Goal: Task Accomplishment & Management: Use online tool/utility

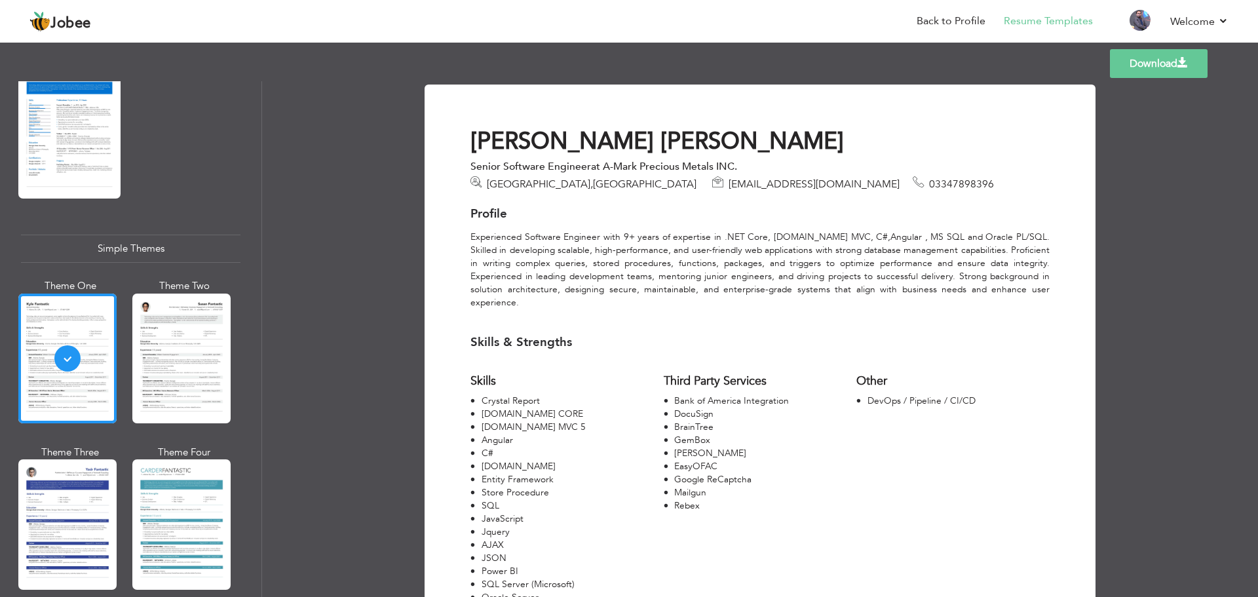
scroll to position [197, 0]
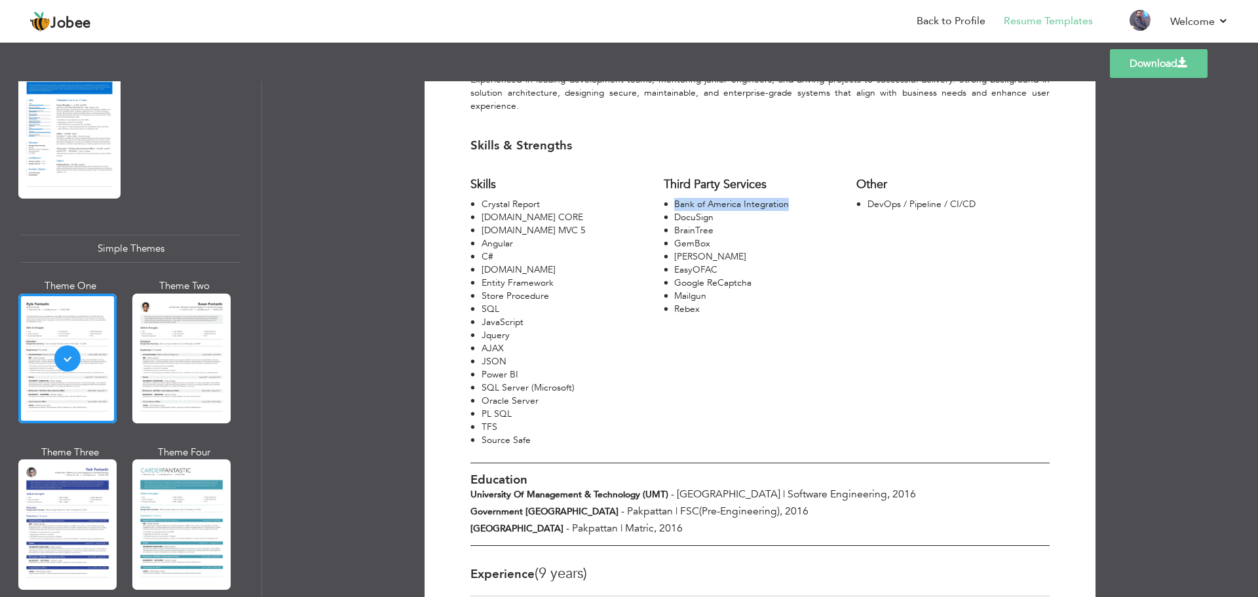
drag, startPoint x: 670, startPoint y: 191, endPoint x: 793, endPoint y: 190, distance: 123.2
click at [793, 198] on div "Bank of America Integration" at bounding box center [760, 204] width 193 height 13
click at [691, 211] on div "DocuSign" at bounding box center [765, 217] width 183 height 13
click at [691, 224] on div "BrainTree" at bounding box center [765, 230] width 183 height 13
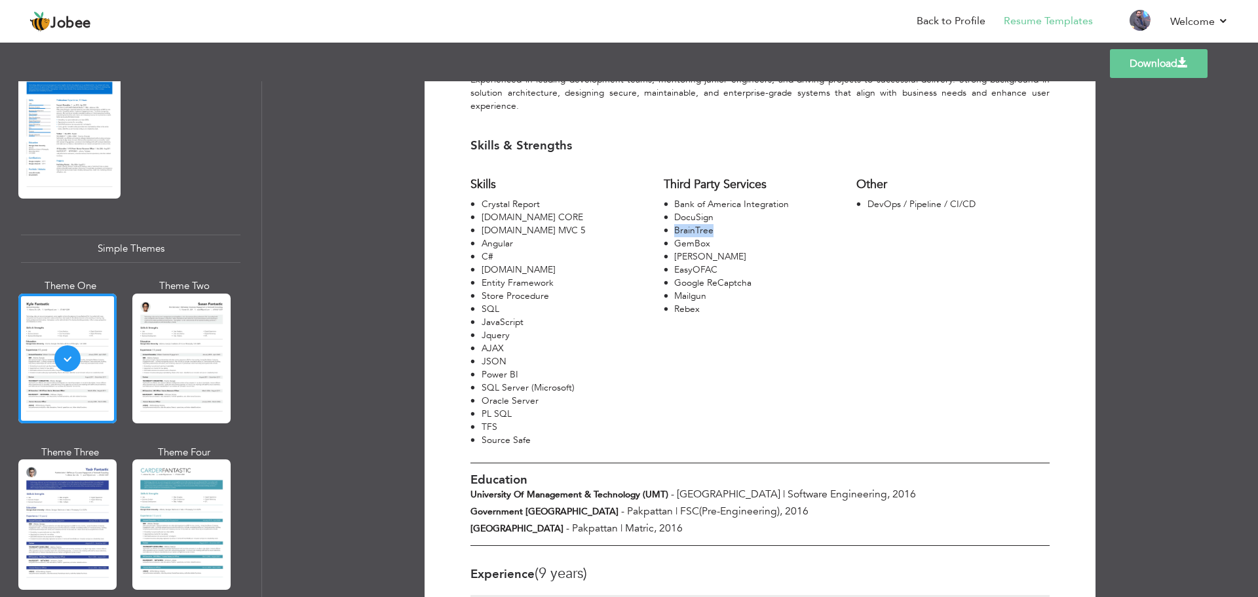
click at [691, 224] on div "BrainTree" at bounding box center [765, 230] width 183 height 13
click at [692, 237] on div "GemBox" at bounding box center [765, 243] width 183 height 13
click at [690, 250] on div "[PERSON_NAME]" at bounding box center [765, 256] width 183 height 13
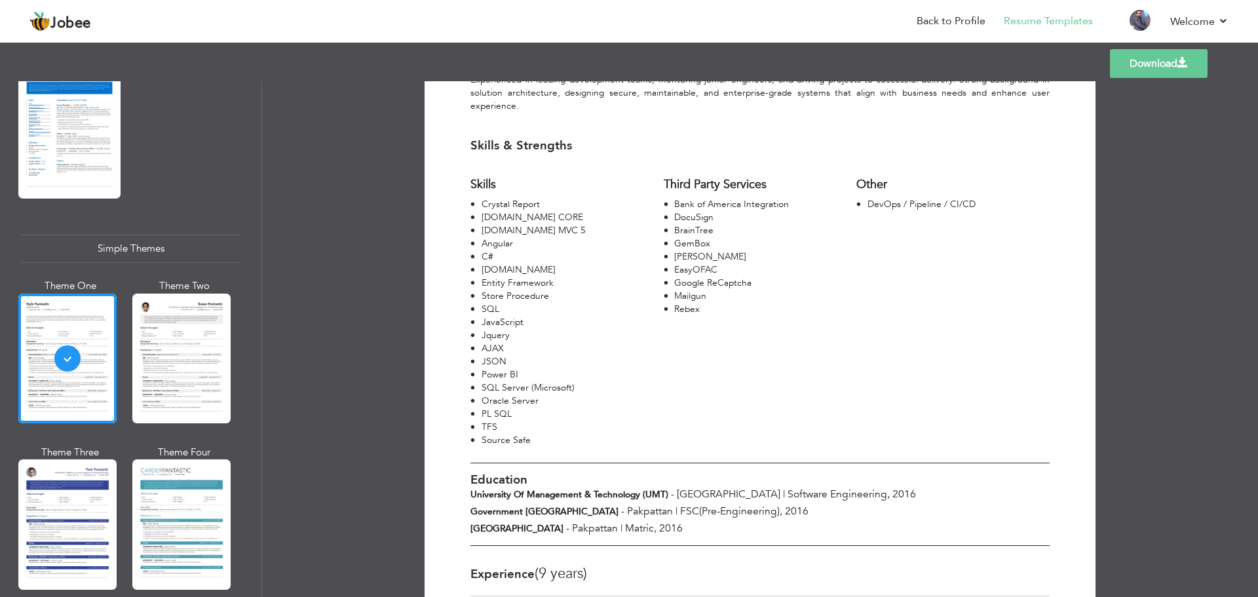
click at [690, 263] on div "EasyOFAC" at bounding box center [765, 269] width 183 height 13
click at [686, 277] on div "Google ReCaptcha" at bounding box center [765, 283] width 183 height 13
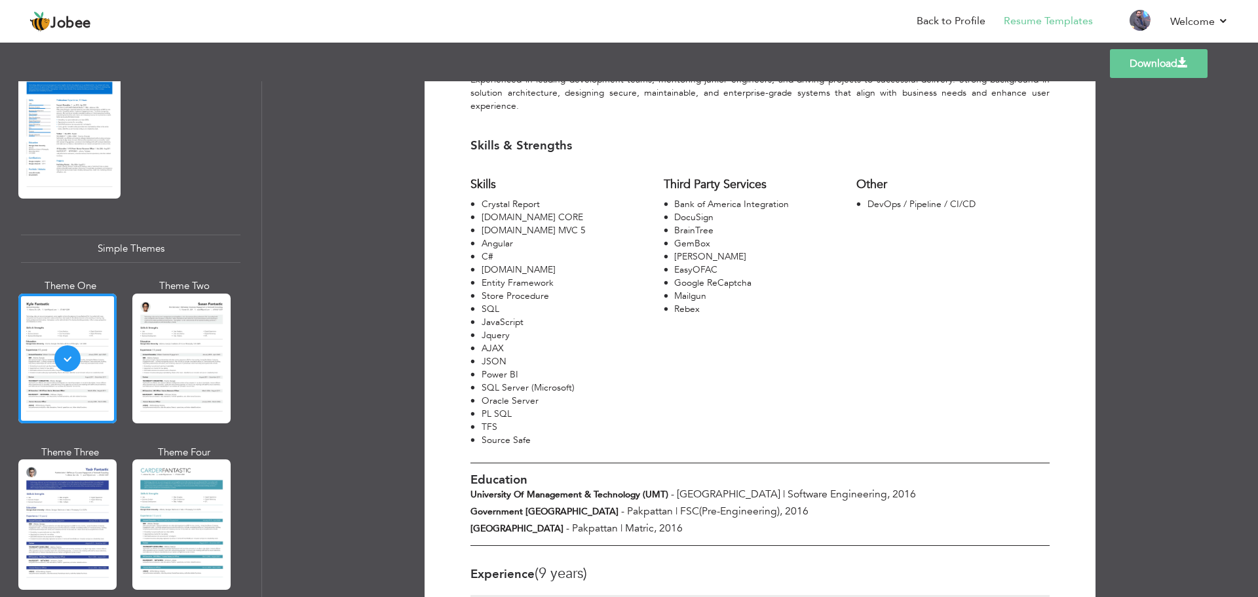
click at [682, 290] on div "Mailgun" at bounding box center [765, 296] width 183 height 13
click at [682, 303] on div "Rebex" at bounding box center [765, 309] width 183 height 13
click at [151, 530] on div at bounding box center [181, 524] width 98 height 130
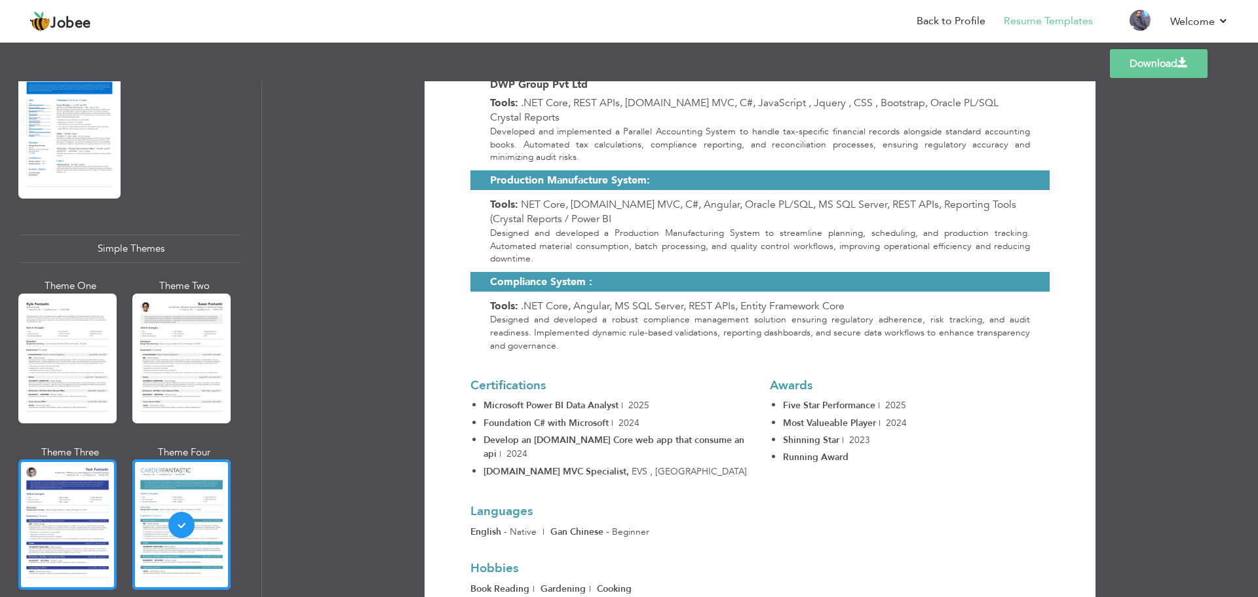
scroll to position [1828, 0]
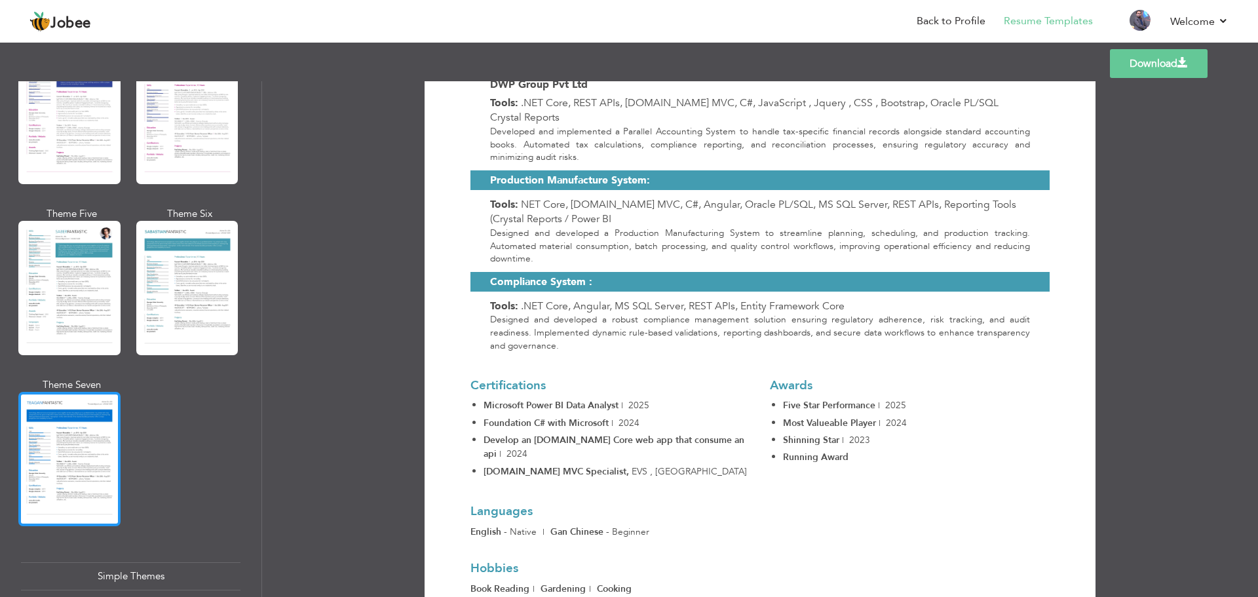
click at [81, 448] on div at bounding box center [69, 459] width 102 height 134
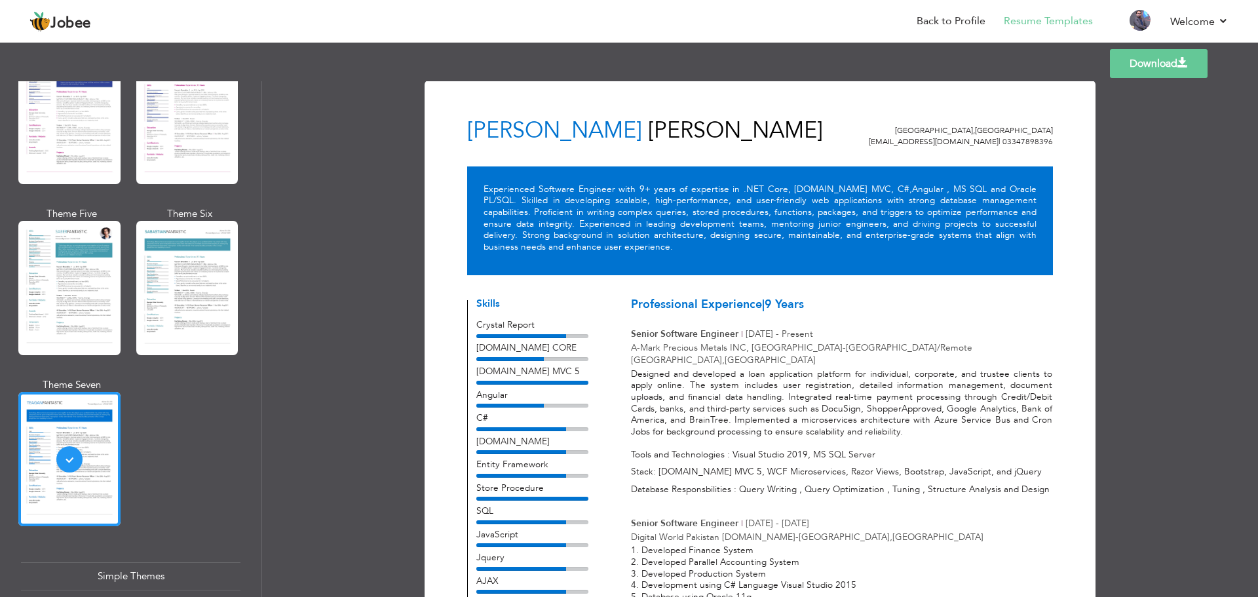
scroll to position [0, 0]
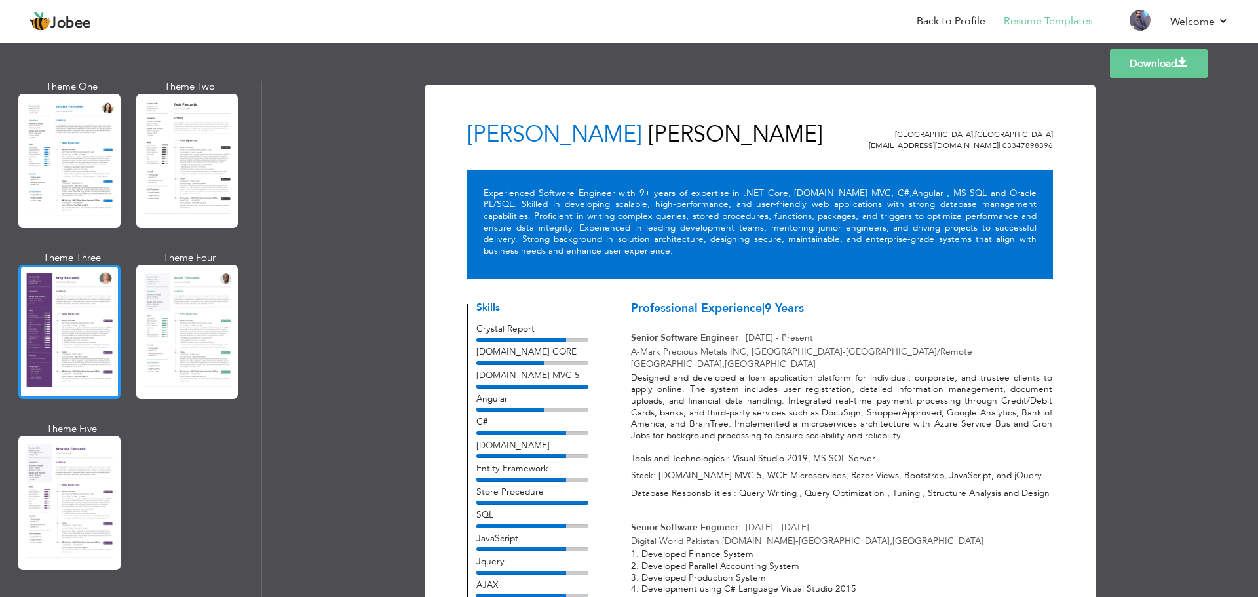
click at [68, 343] on div at bounding box center [69, 332] width 102 height 134
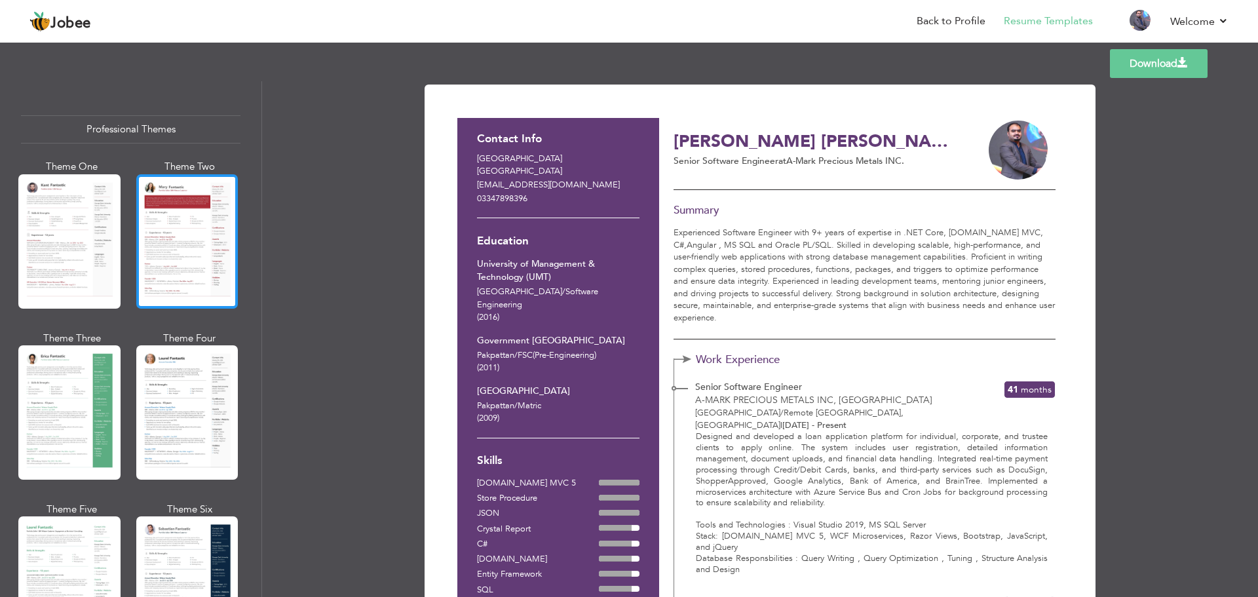
click at [193, 207] on div at bounding box center [187, 241] width 102 height 134
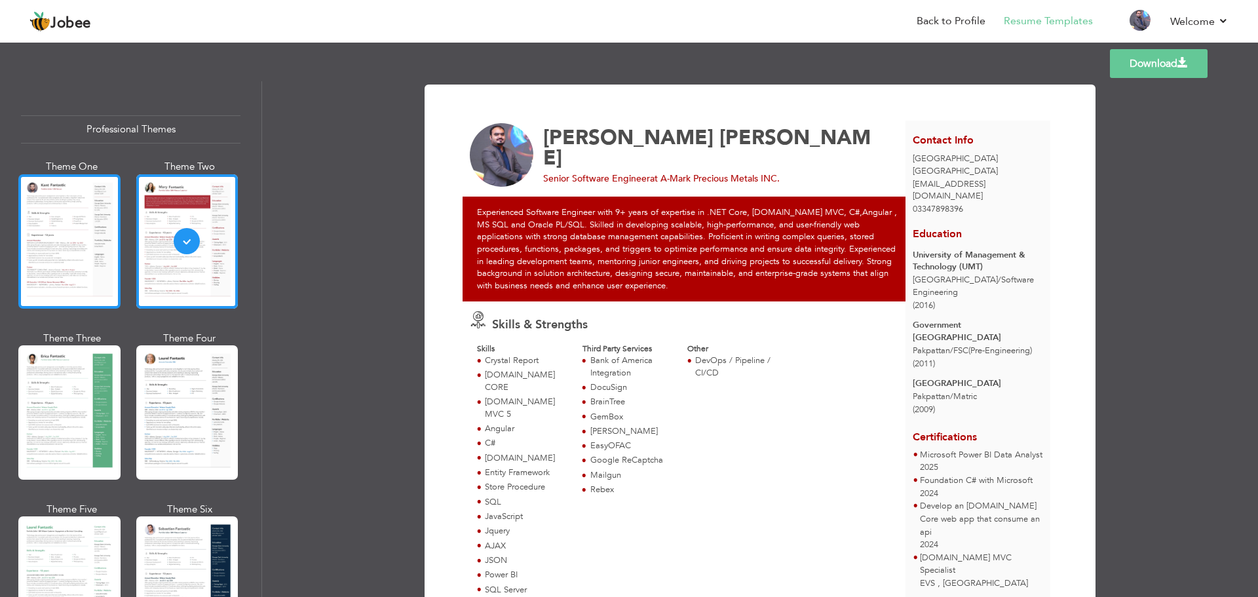
click at [34, 230] on div at bounding box center [69, 241] width 102 height 134
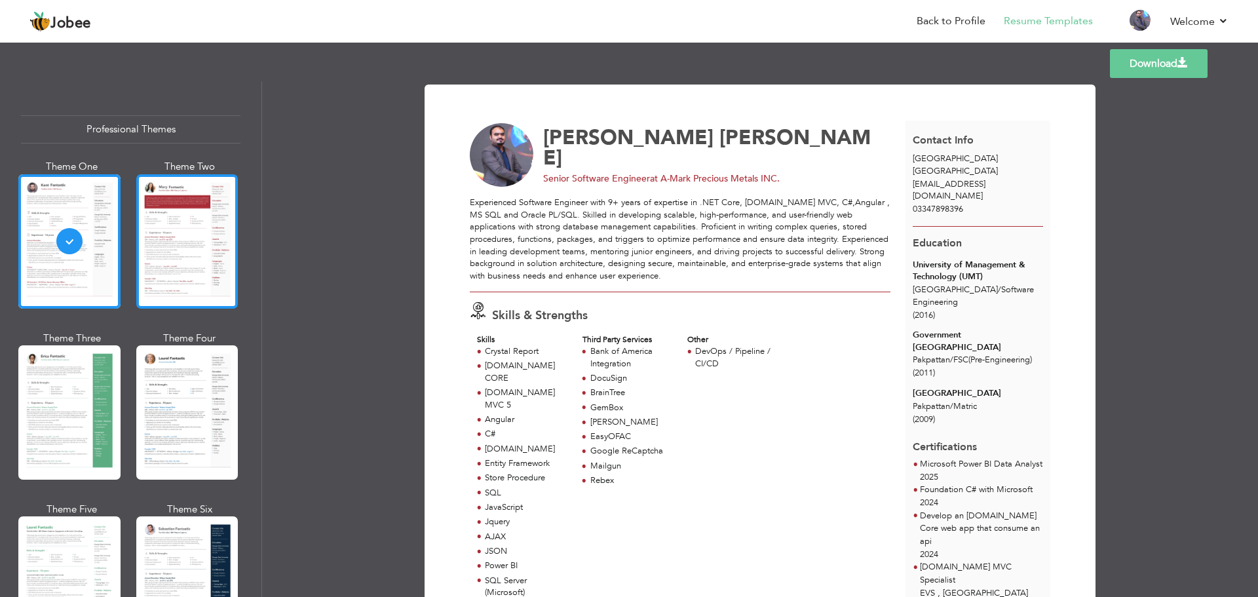
click at [154, 250] on div at bounding box center [187, 241] width 102 height 134
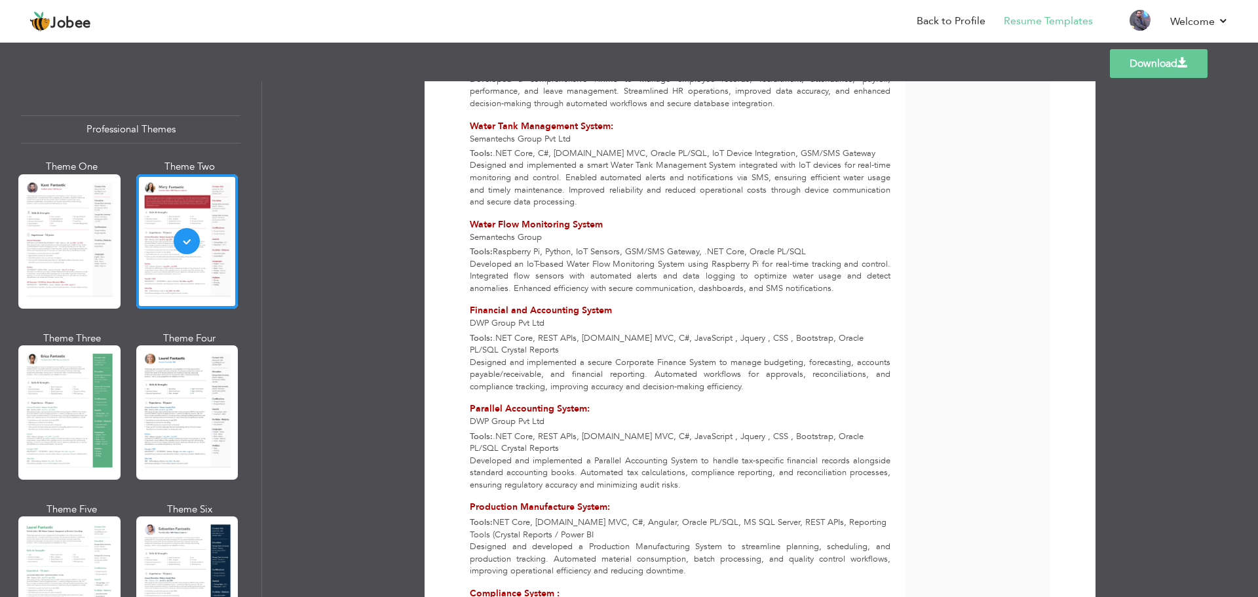
scroll to position [2126, 0]
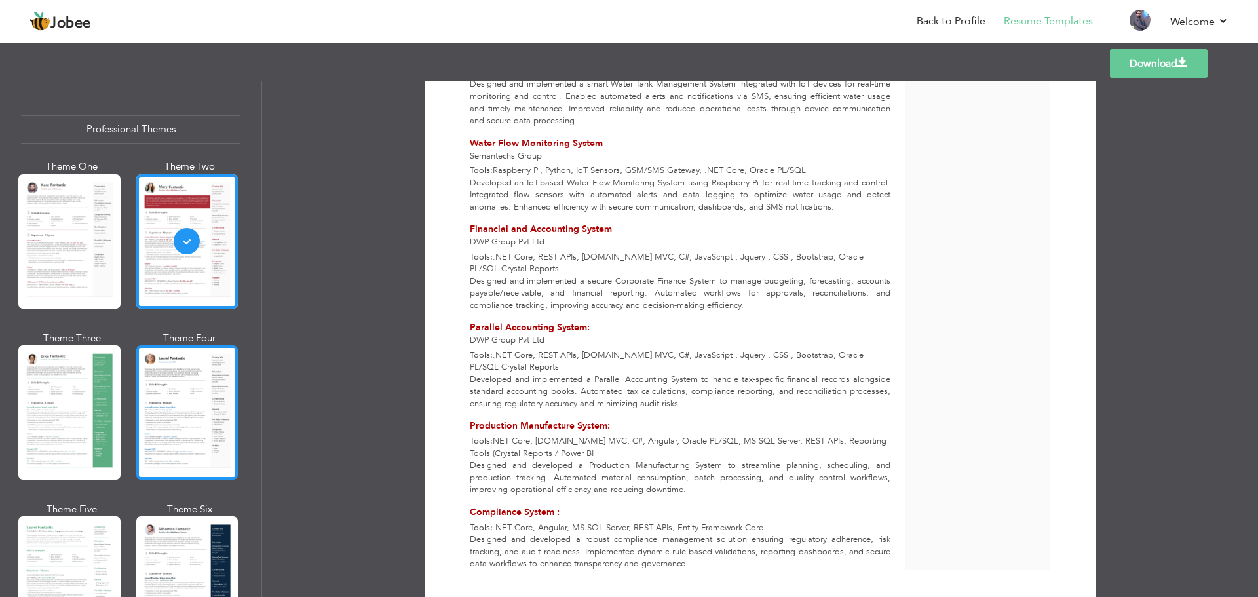
click at [213, 449] on div at bounding box center [187, 412] width 102 height 134
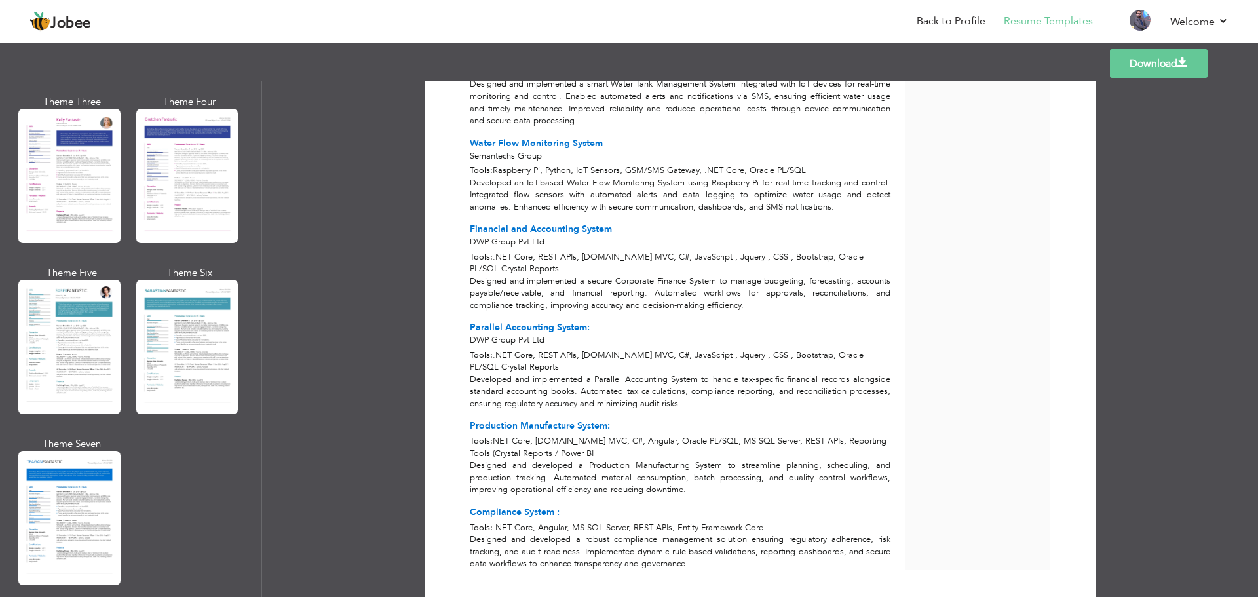
scroll to position [2156, 0]
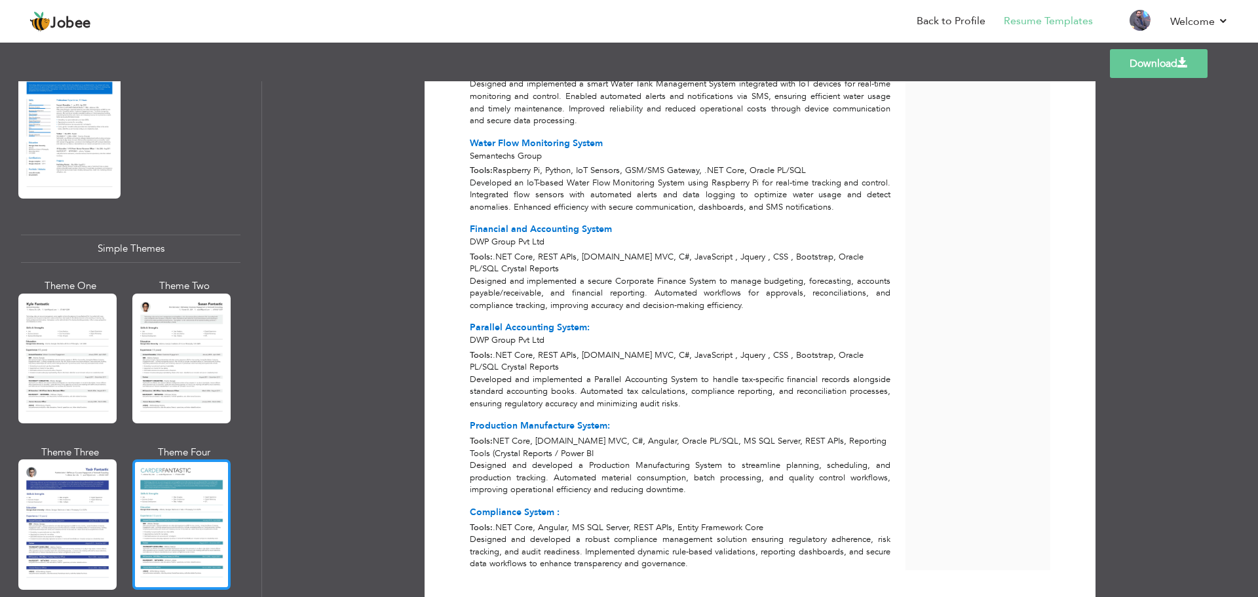
click at [174, 459] on div at bounding box center [181, 524] width 98 height 130
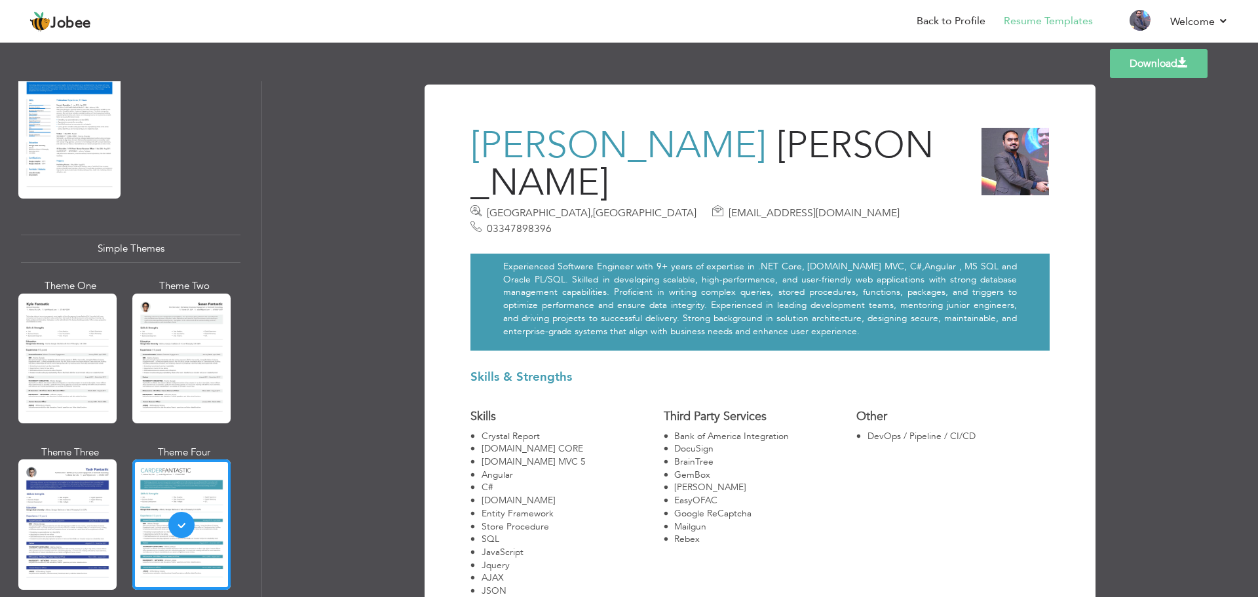
click at [201, 306] on div at bounding box center [181, 359] width 98 height 130
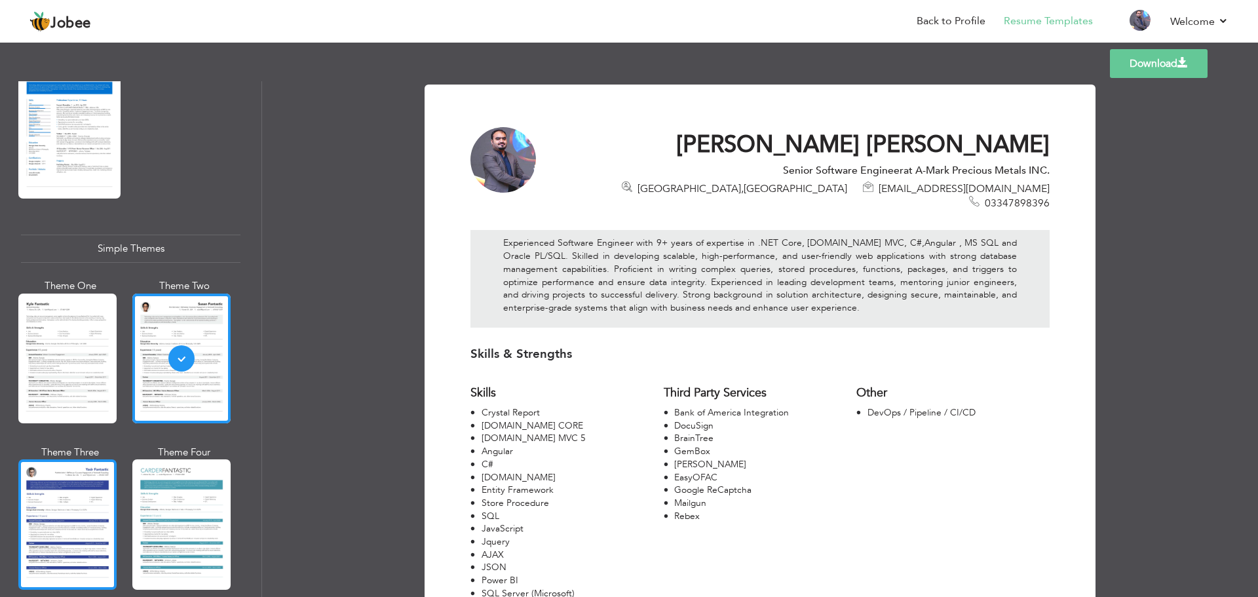
click at [59, 476] on div at bounding box center [67, 524] width 98 height 130
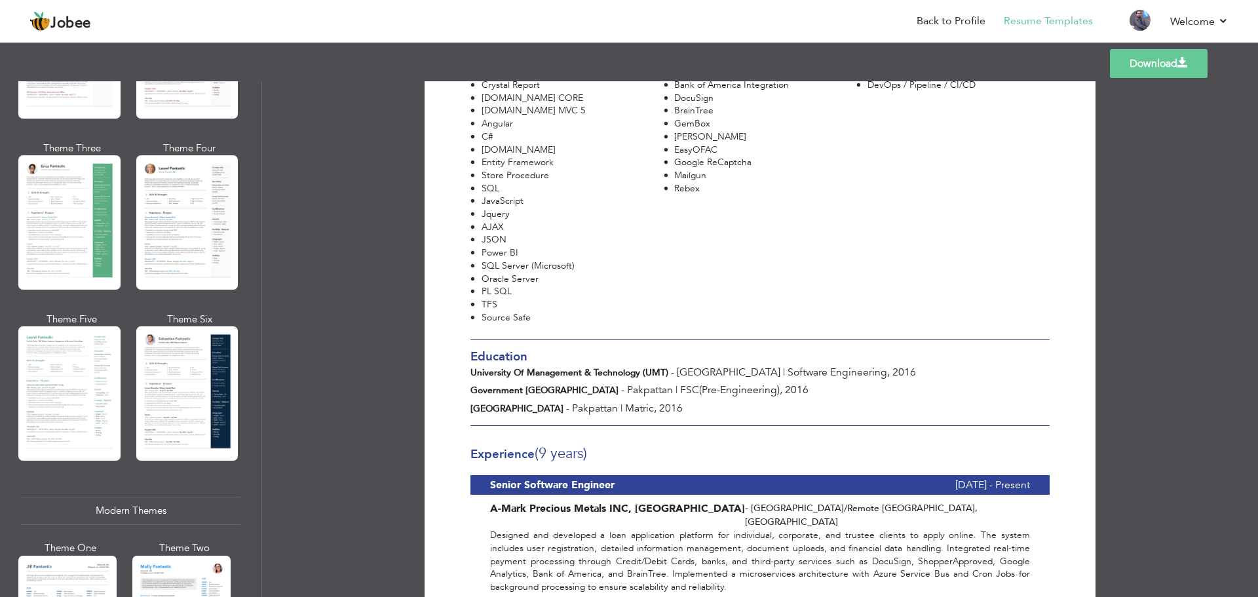
scroll to position [0, 0]
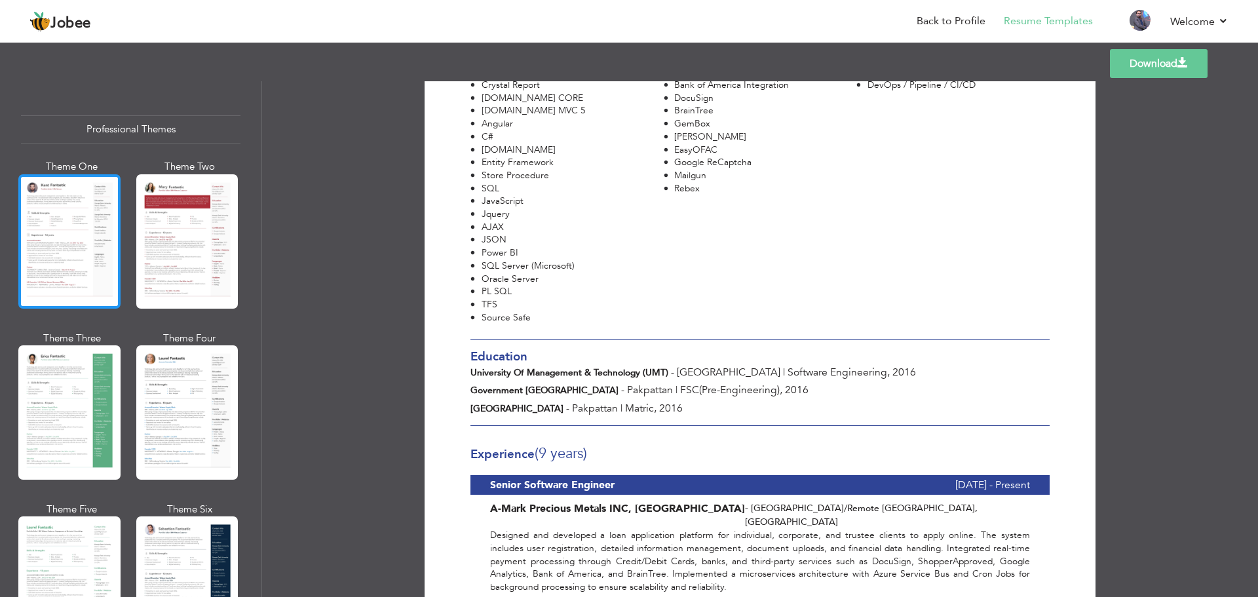
click at [55, 235] on div at bounding box center [69, 241] width 102 height 134
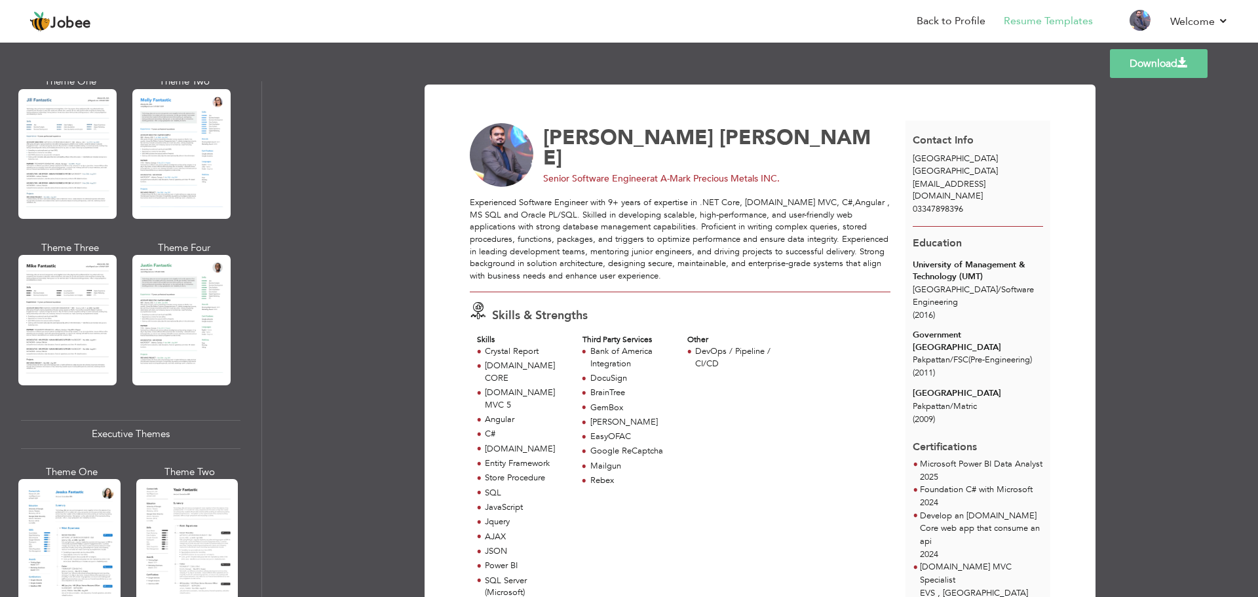
scroll to position [655, 0]
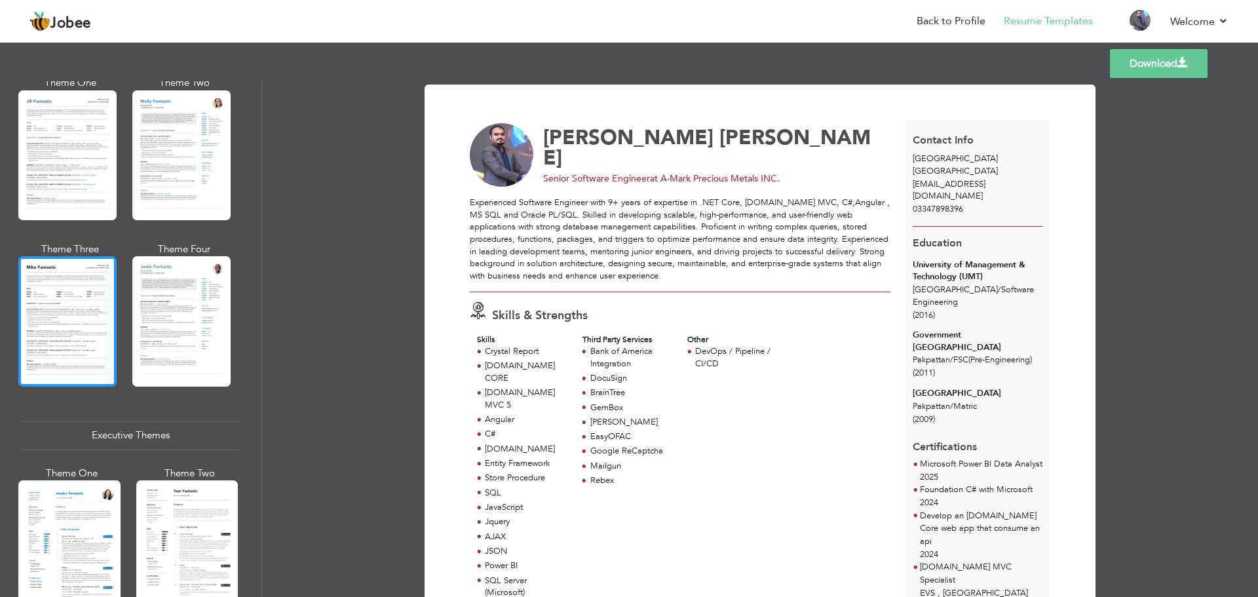
click at [53, 275] on div at bounding box center [67, 321] width 98 height 130
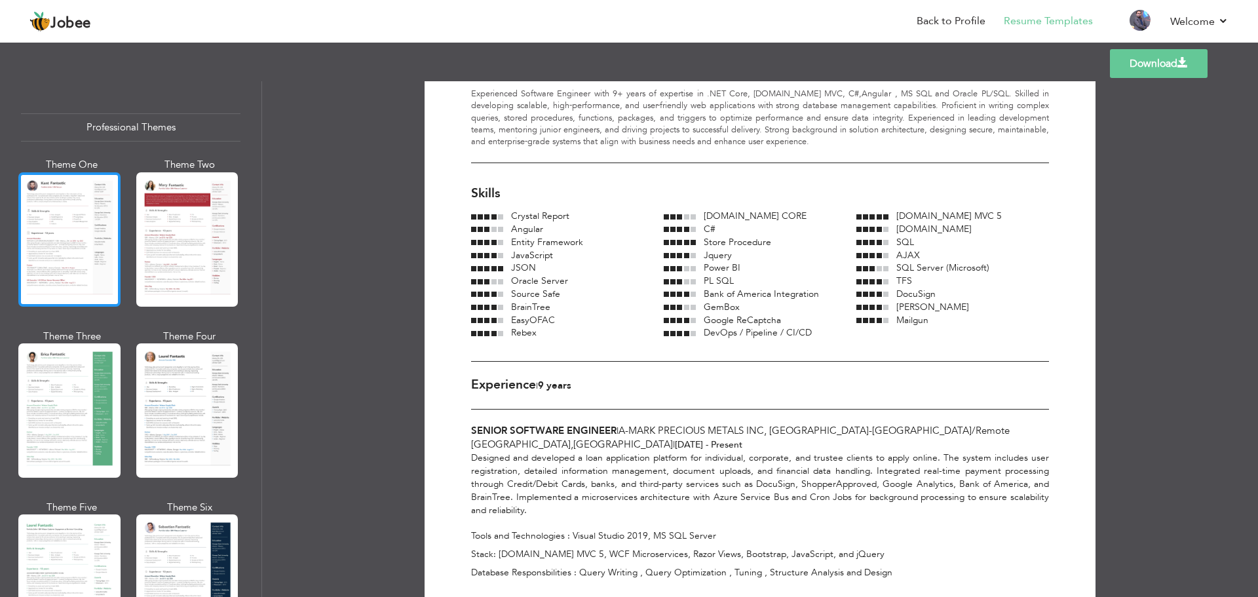
scroll to position [0, 0]
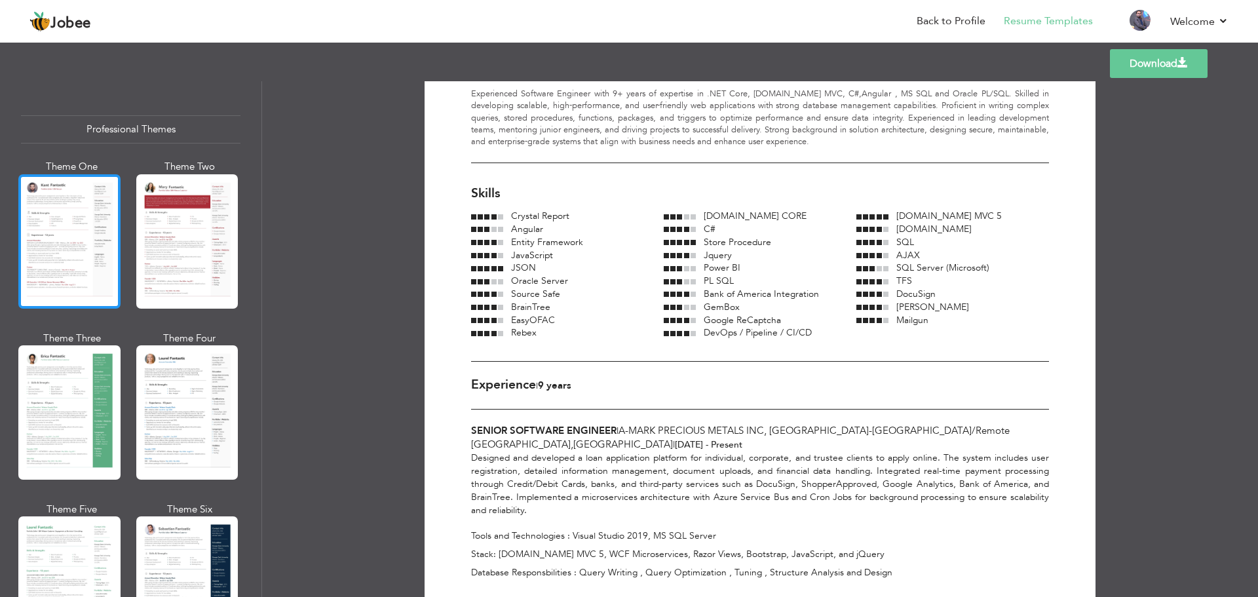
click at [58, 193] on div at bounding box center [69, 241] width 102 height 134
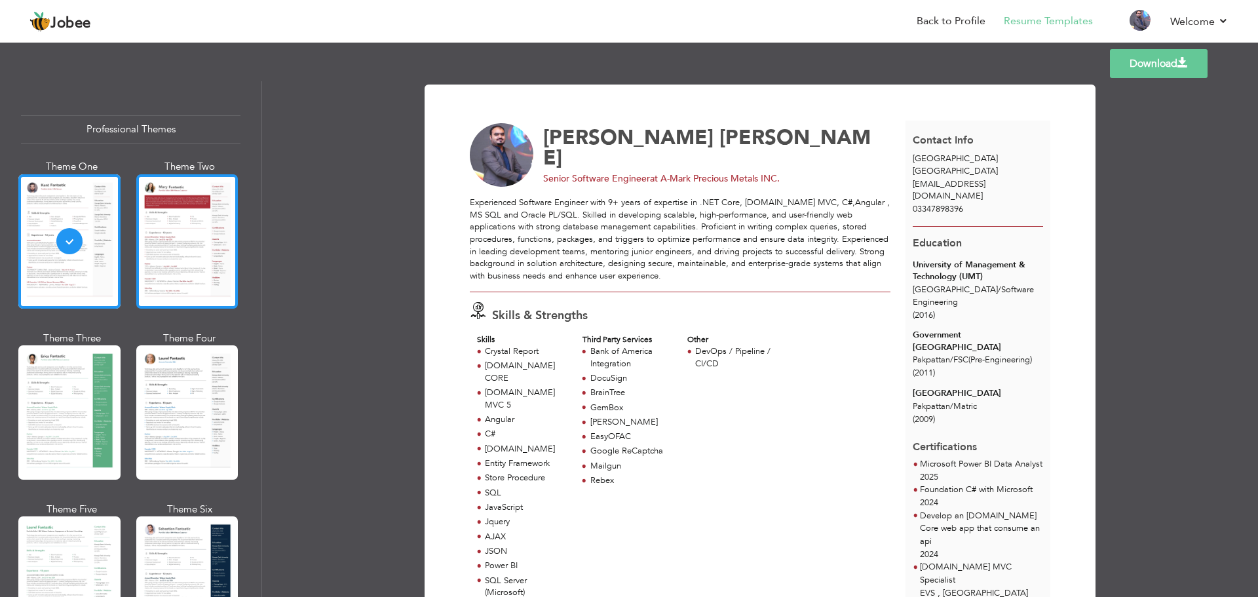
click at [195, 252] on div at bounding box center [187, 241] width 102 height 134
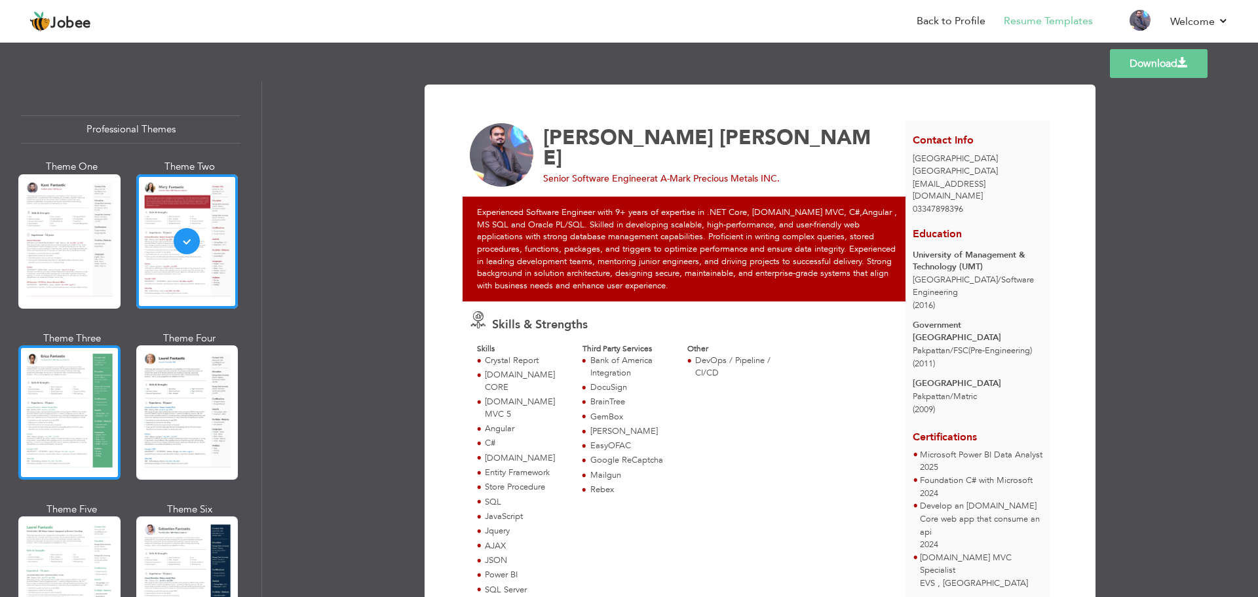
click at [66, 385] on div at bounding box center [69, 412] width 102 height 134
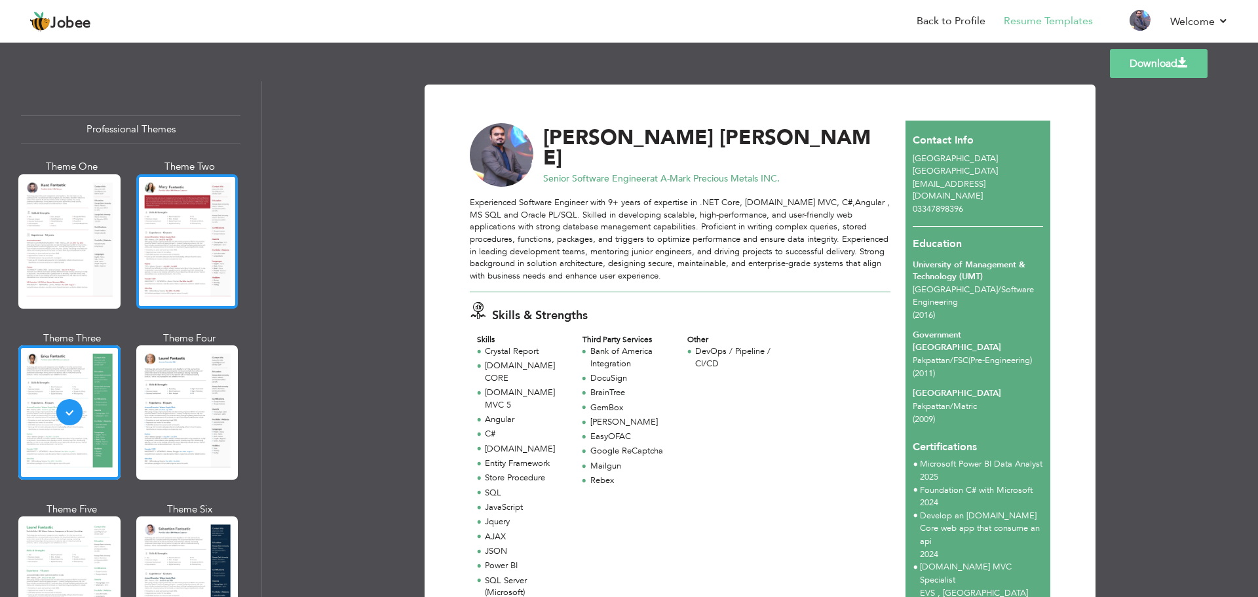
click at [216, 227] on div at bounding box center [187, 241] width 102 height 134
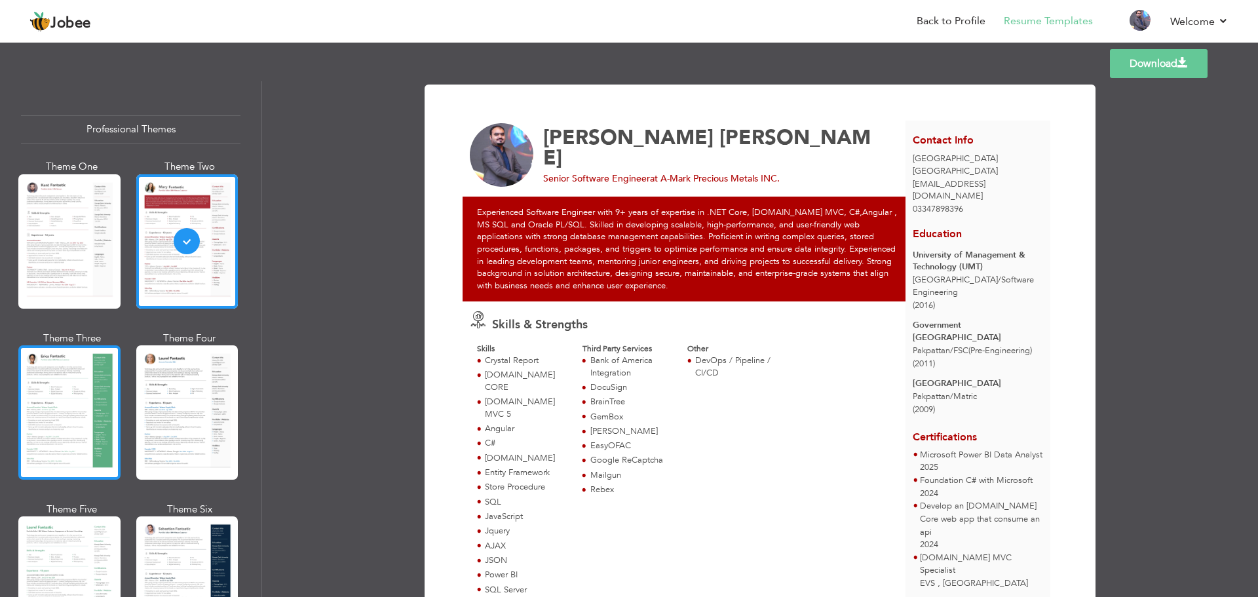
click at [73, 377] on div at bounding box center [69, 412] width 102 height 134
